Goal: Task Accomplishment & Management: Complete application form

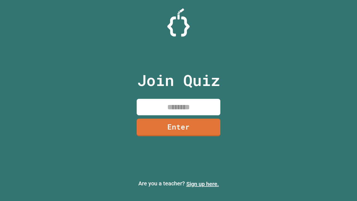
click at [202, 184] on link "Sign up here." at bounding box center [202, 183] width 33 height 7
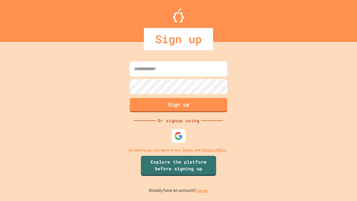
click at [202, 190] on link "Log in." at bounding box center [202, 190] width 13 height 6
